Goal: Task Accomplishment & Management: Manage account settings

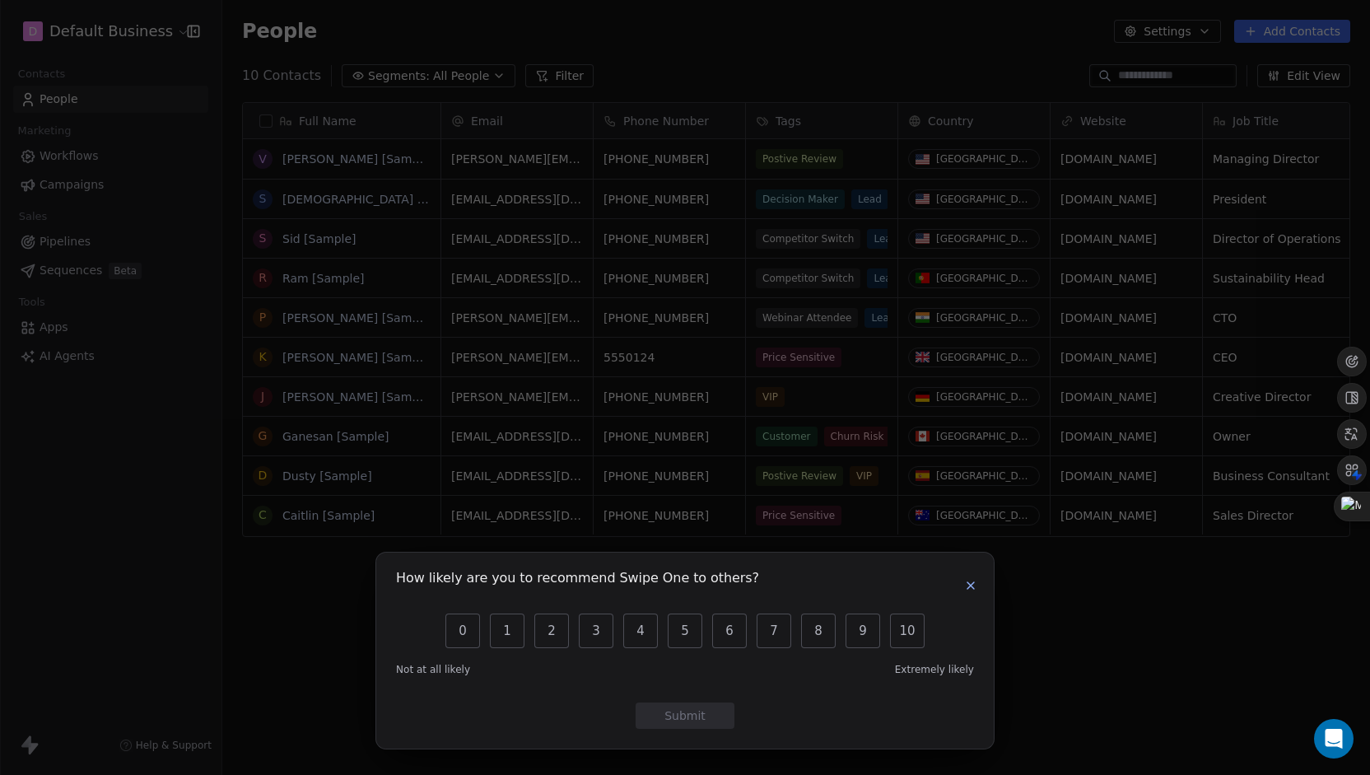
scroll to position [668, 1134]
click at [968, 589] on icon "button" at bounding box center [970, 585] width 13 height 13
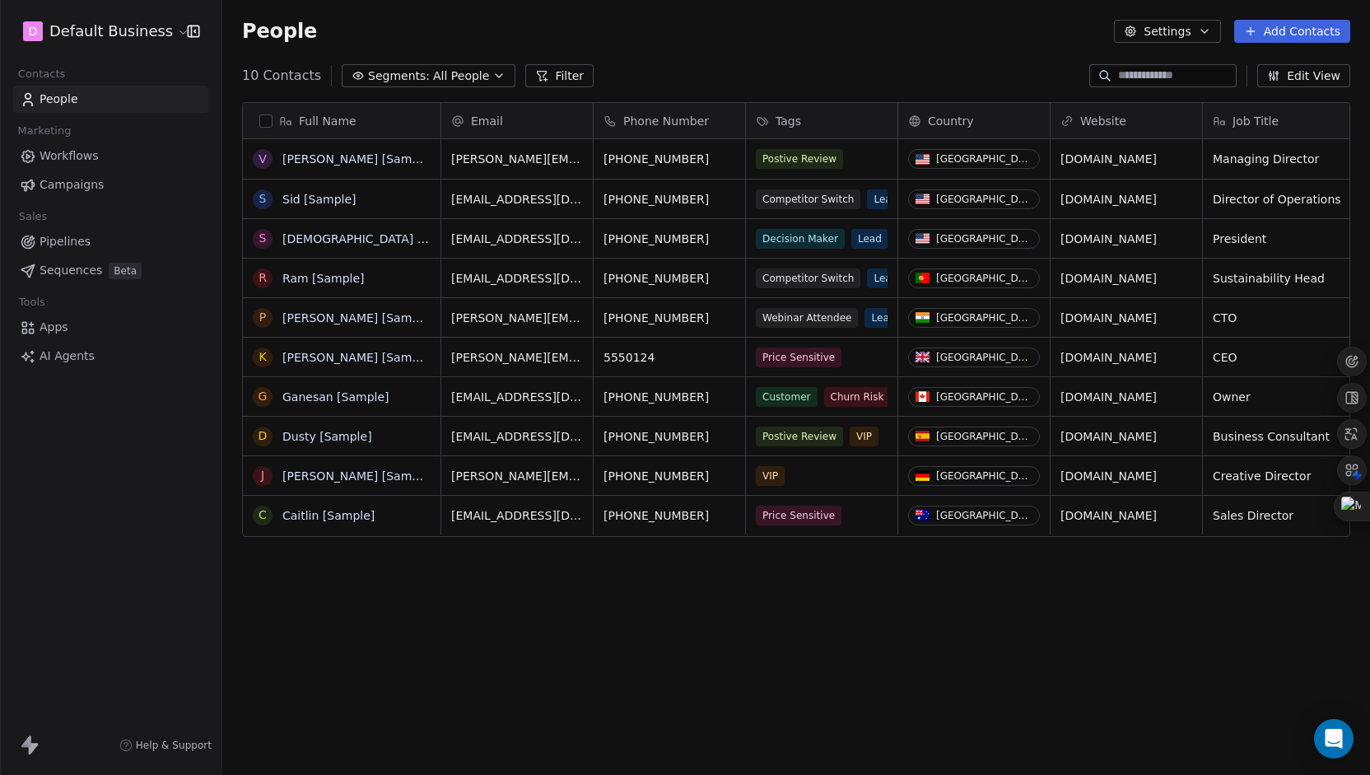
click at [125, 28] on html "D Default Business Contacts People Marketing Workflows Campaigns Sales Pipeline…" at bounding box center [685, 387] width 1370 height 775
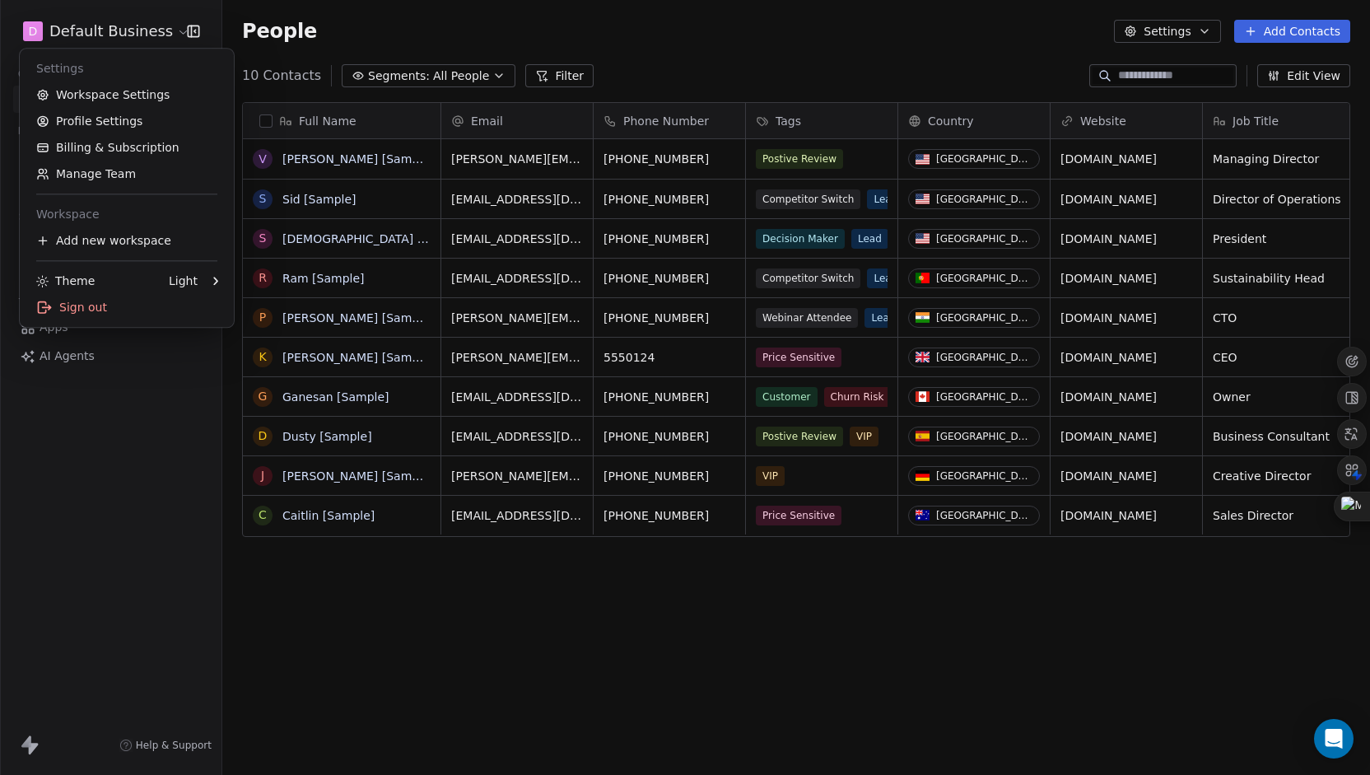
click at [147, 35] on html "D Default Business Contacts People Marketing Workflows Campaigns Sales Pipeline…" at bounding box center [685, 387] width 1370 height 775
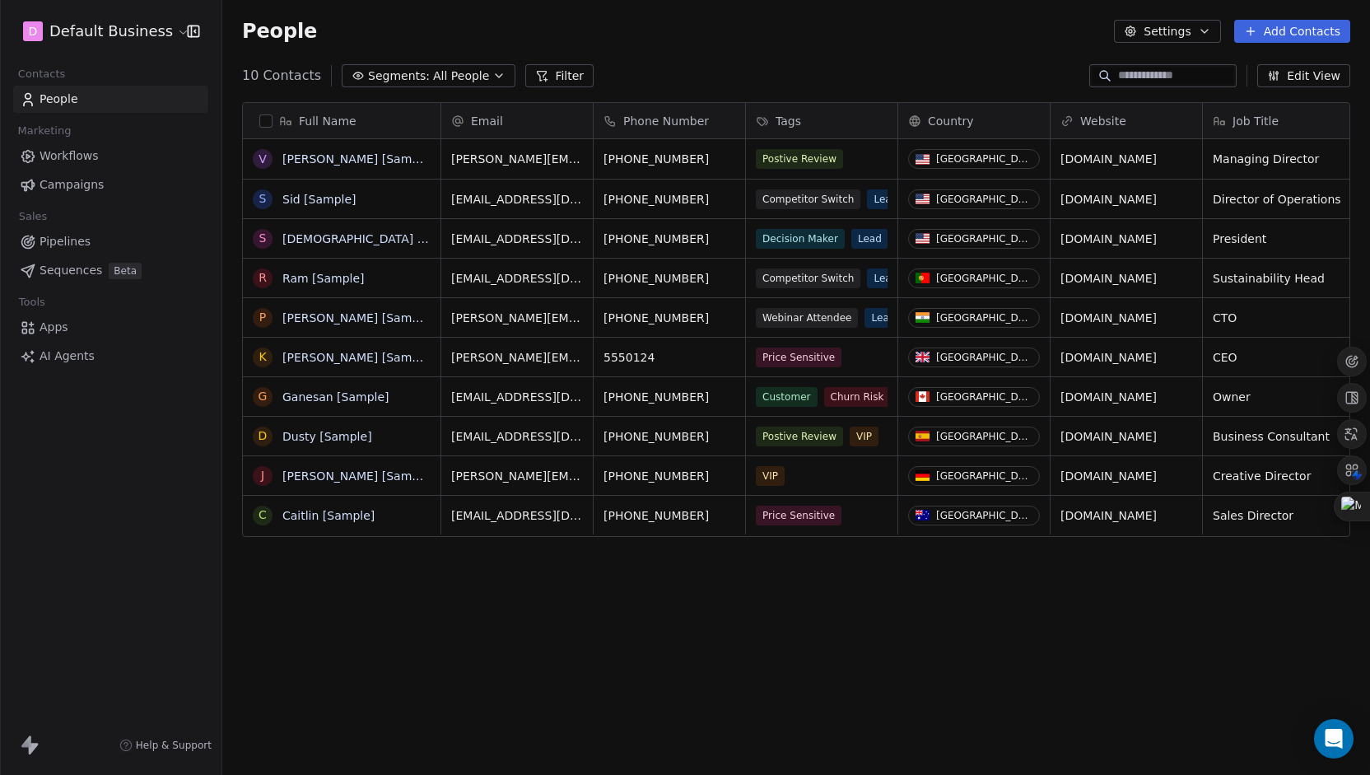
click at [147, 32] on html "D Default Business Contacts People Marketing Workflows Campaigns Sales Pipeline…" at bounding box center [685, 387] width 1370 height 775
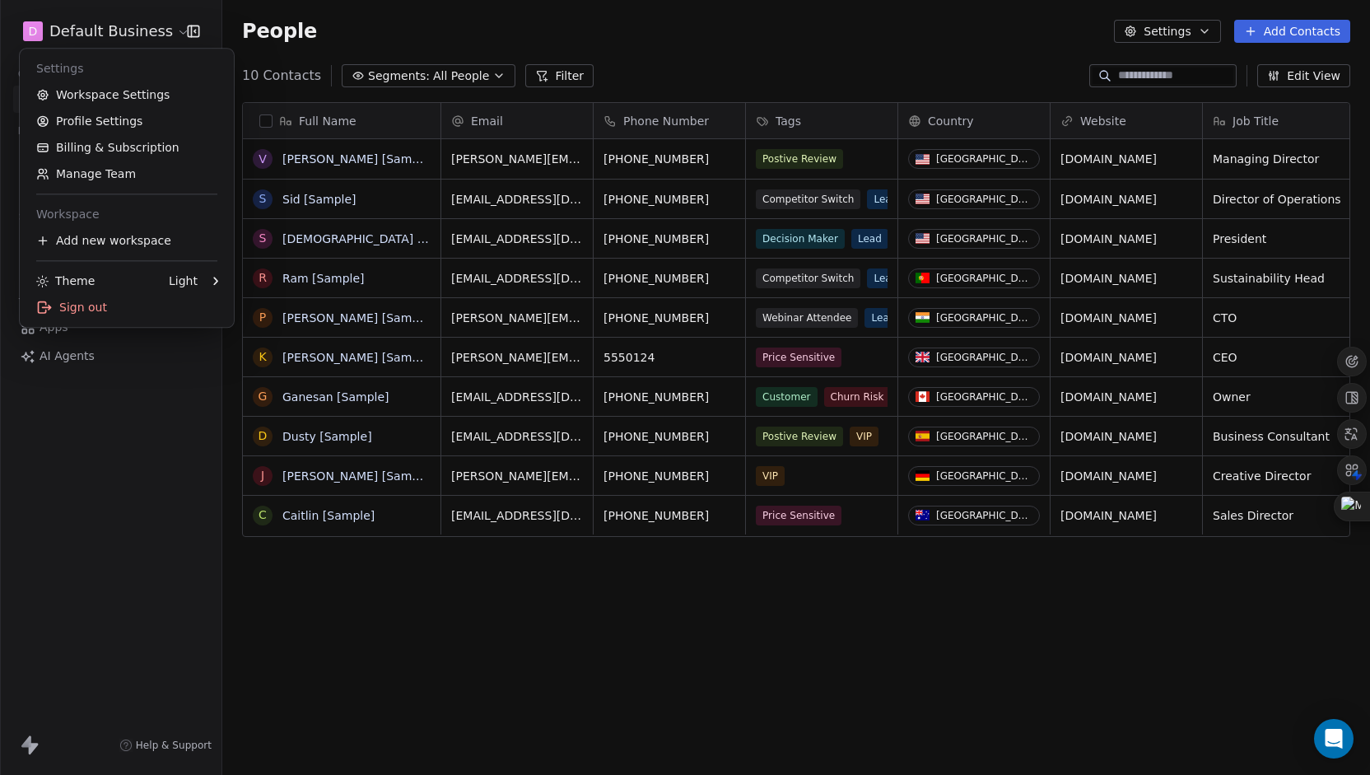
click at [127, 381] on html "D Default Business Contacts People Marketing Workflows Campaigns Sales Pipeline…" at bounding box center [685, 387] width 1370 height 775
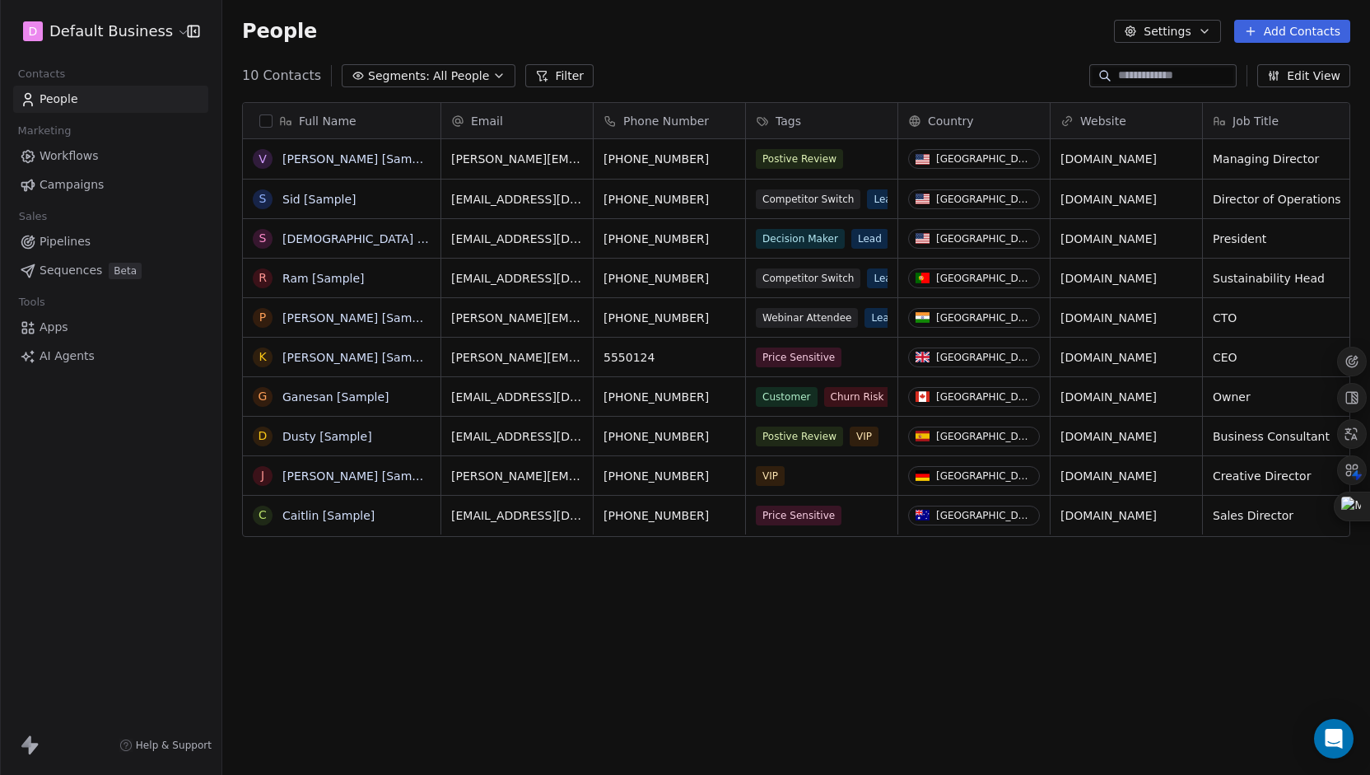
click at [29, 29] on html "D Default Business Contacts People Marketing Workflows Campaigns Sales Pipeline…" at bounding box center [685, 387] width 1370 height 775
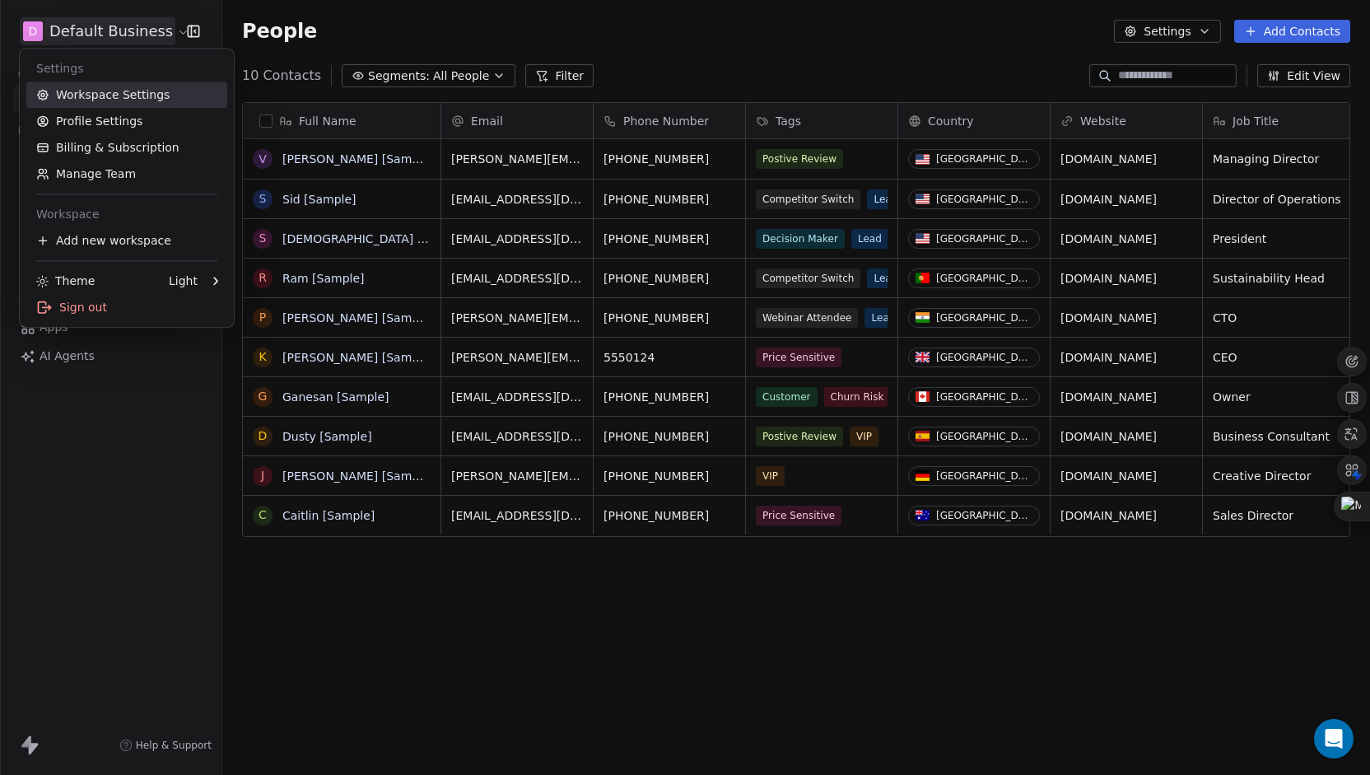
click at [78, 95] on link "Workspace Settings" at bounding box center [126, 94] width 201 height 26
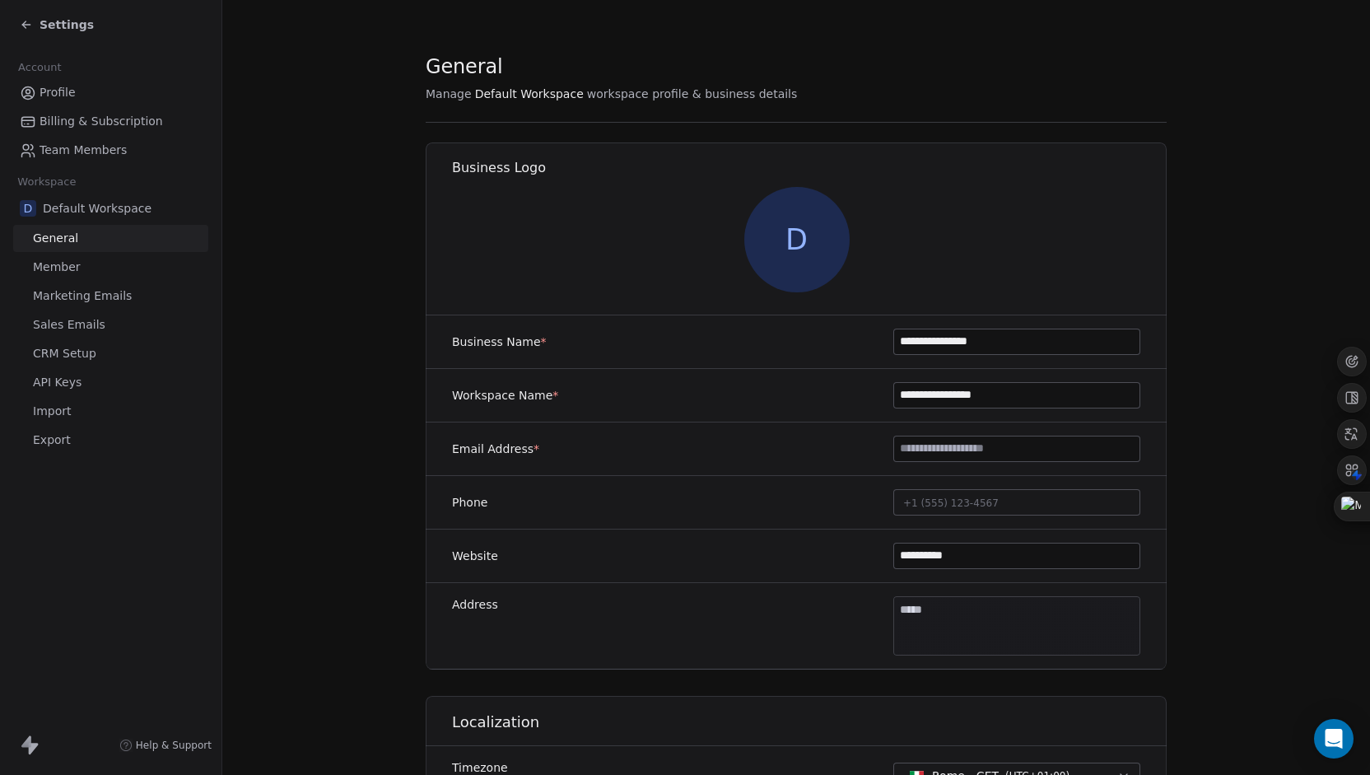
drag, startPoint x: 1060, startPoint y: 339, endPoint x: 855, endPoint y: 344, distance: 205.0
click at [855, 344] on div "**********" at bounding box center [796, 342] width 741 height 54
